Goal: Use online tool/utility: Utilize a website feature to perform a specific function

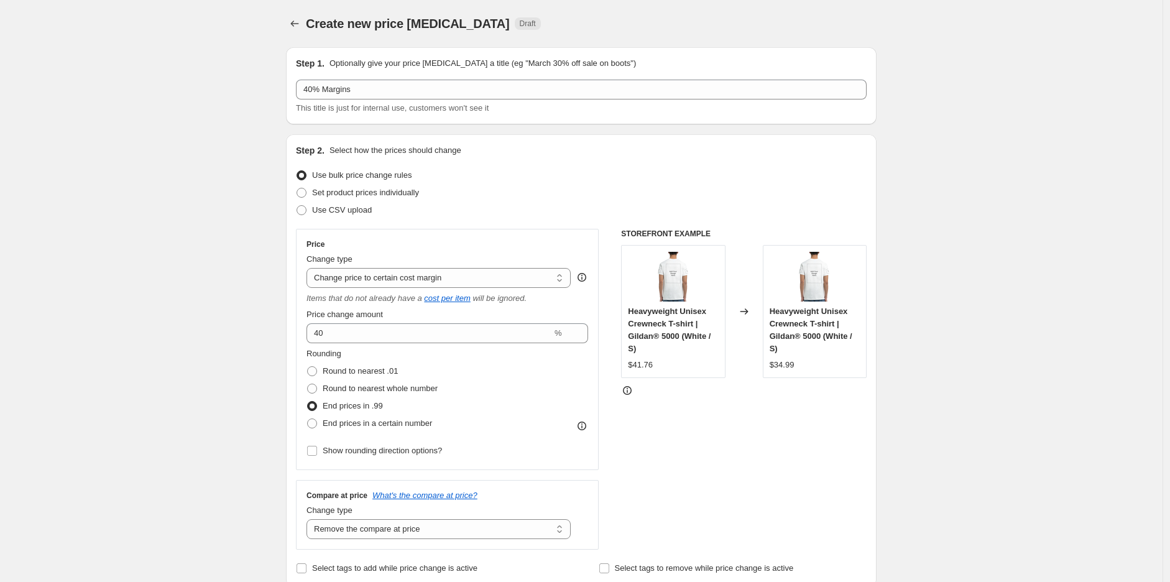
select select "margin"
select select "remove"
select select "tag"
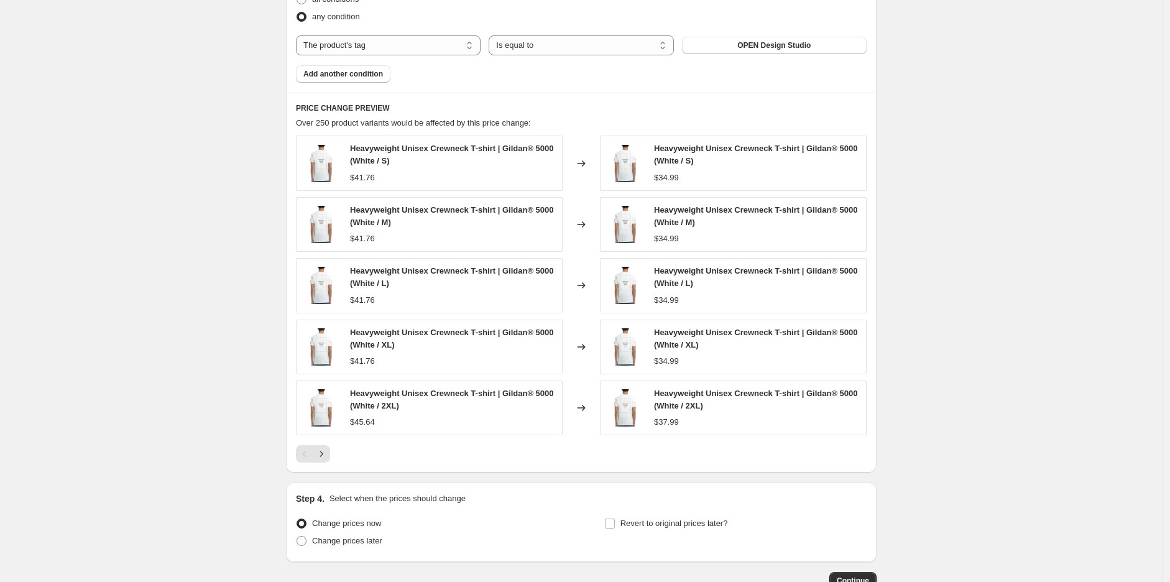
scroll to position [838, 0]
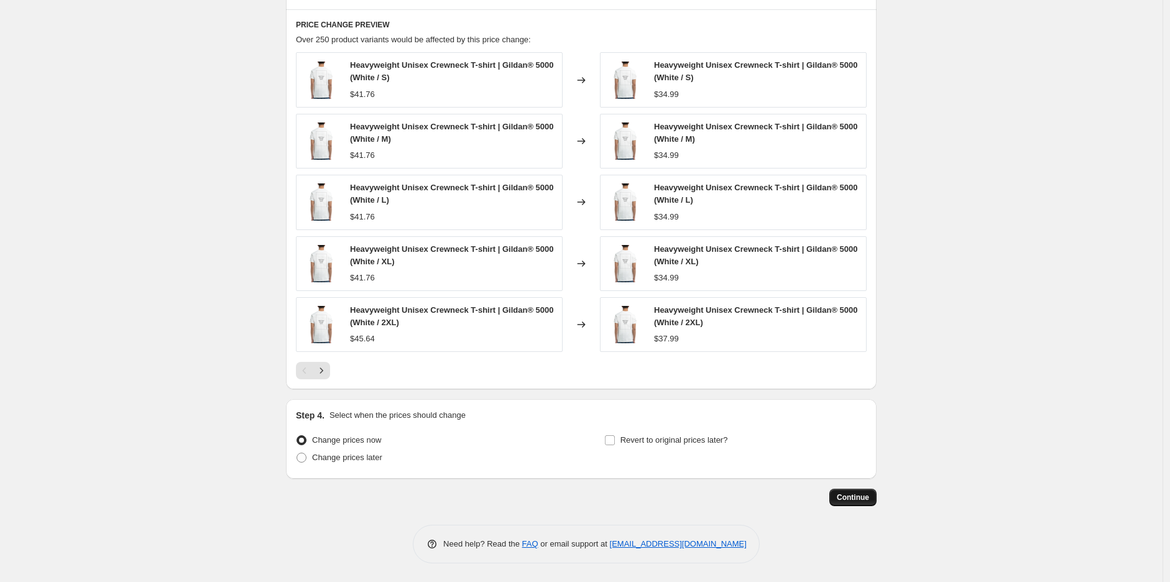
click at [855, 500] on span "Continue" at bounding box center [853, 497] width 32 height 10
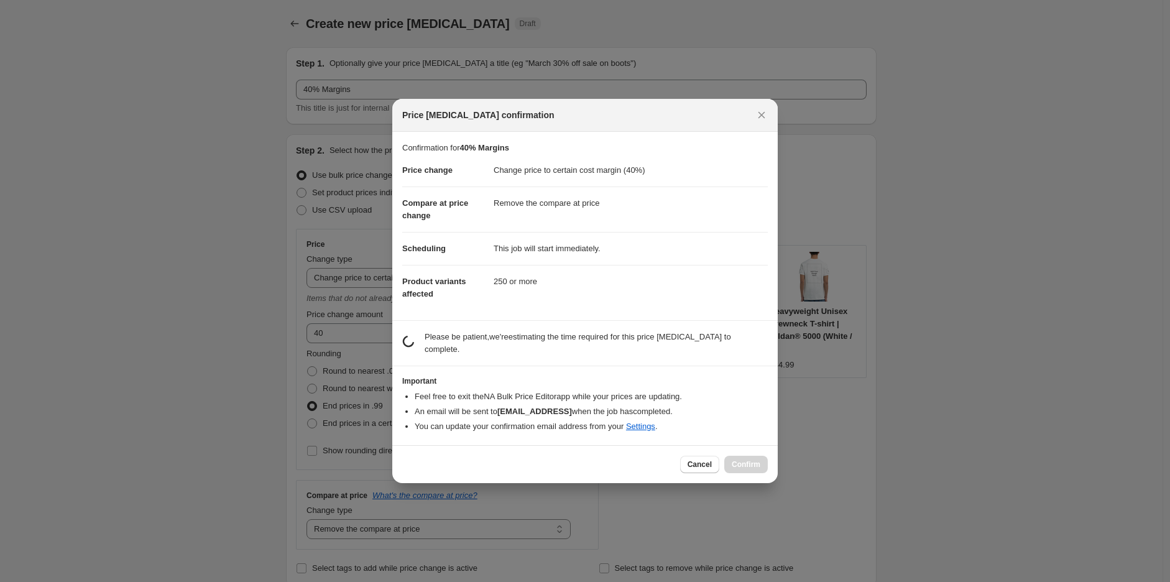
scroll to position [0, 0]
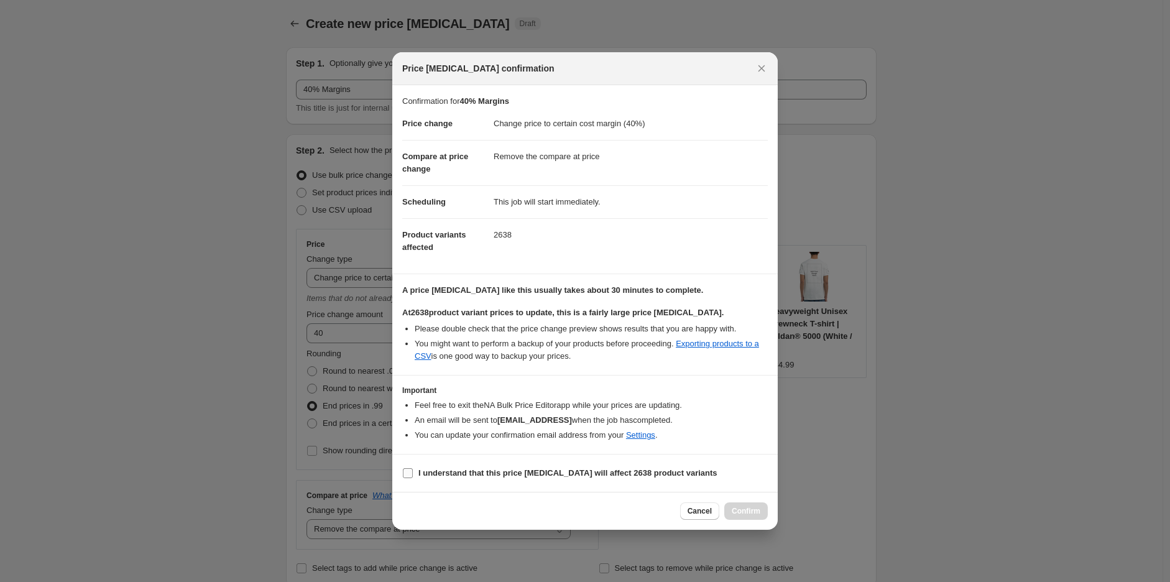
click at [510, 471] on b "I understand that this price [MEDICAL_DATA] will affect 2638 product variants" at bounding box center [567, 472] width 299 height 9
click at [413, 471] on input "I understand that this price [MEDICAL_DATA] will affect 2638 product variants" at bounding box center [408, 473] width 10 height 10
checkbox input "true"
click at [745, 514] on span "Confirm" at bounding box center [746, 511] width 29 height 10
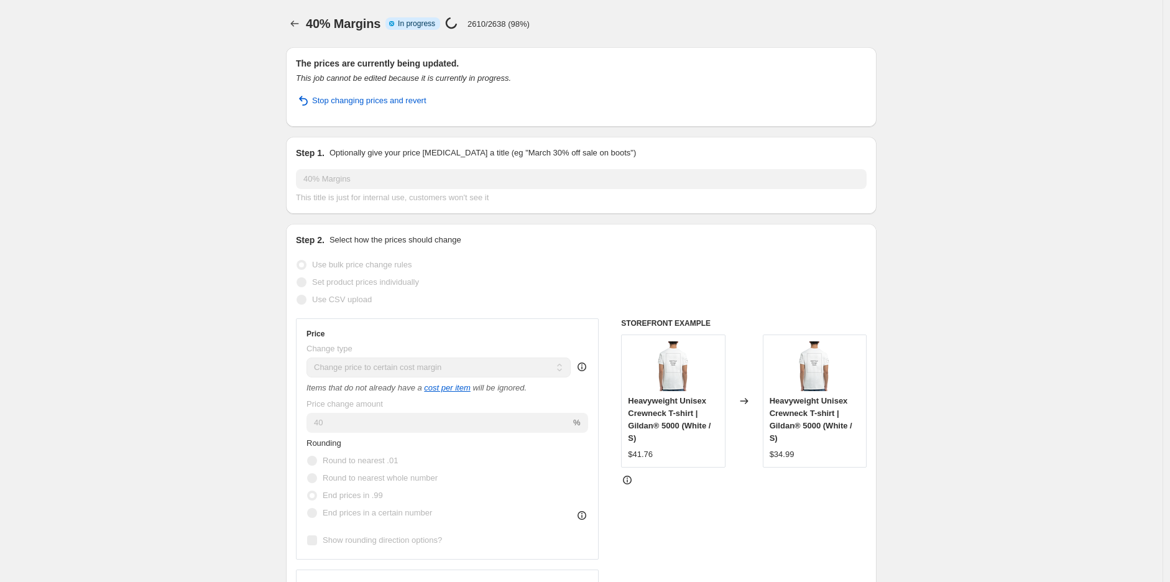
select select "margin"
select select "remove"
select select "tag"
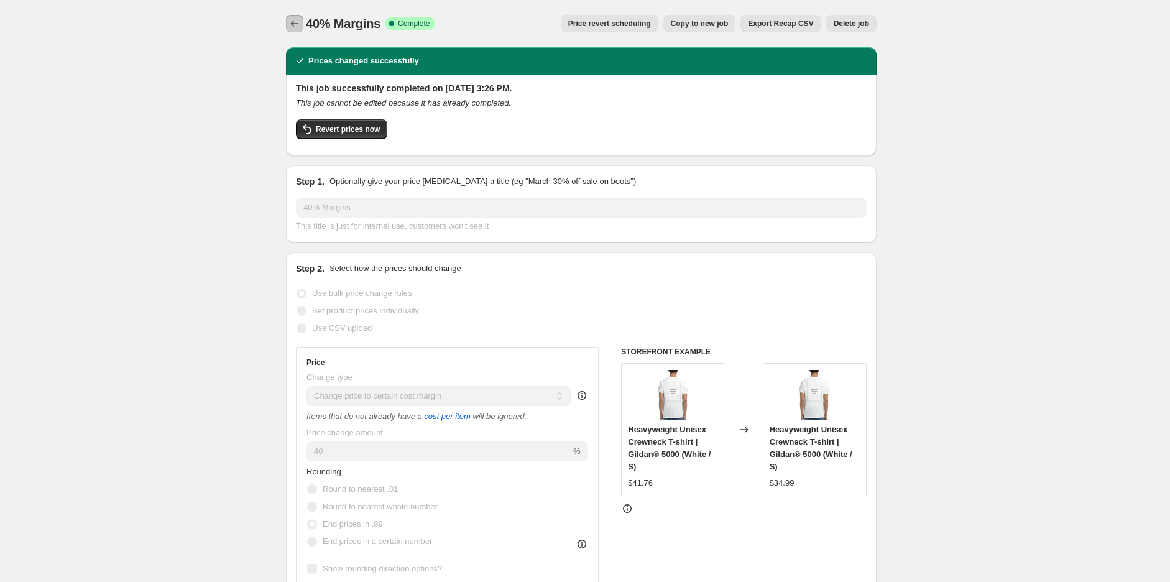
click at [300, 24] on icon "Price change jobs" at bounding box center [294, 23] width 12 height 12
